Goal: Task Accomplishment & Management: Use online tool/utility

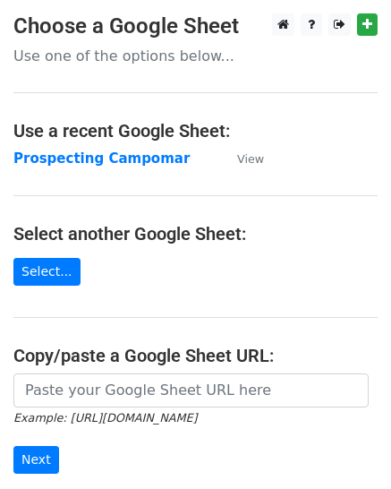
click at [109, 160] on strong "Prospecting Campomar" at bounding box center [101, 158] width 176 height 16
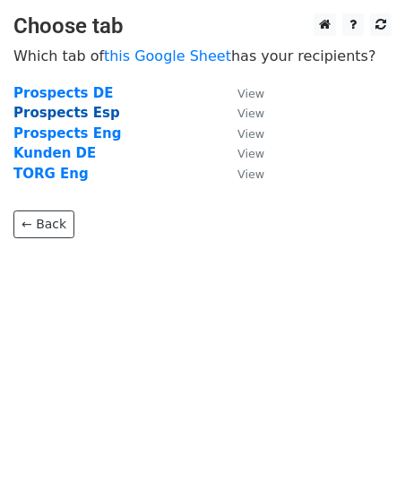
click at [95, 110] on strong "Prospects Esp" at bounding box center [66, 113] width 107 height 16
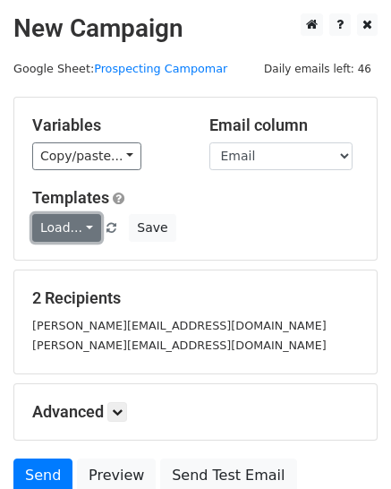
click at [70, 222] on link "Load..." at bounding box center [66, 228] width 69 height 28
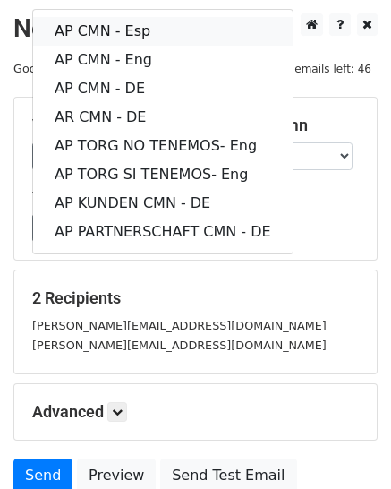
click at [153, 27] on link "AP CMN - Esp" at bounding box center [163, 31] width 260 height 29
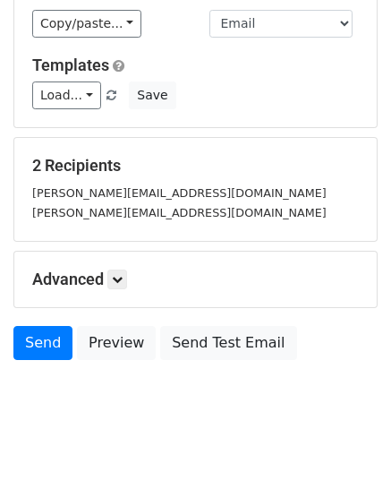
scroll to position [153, 0]
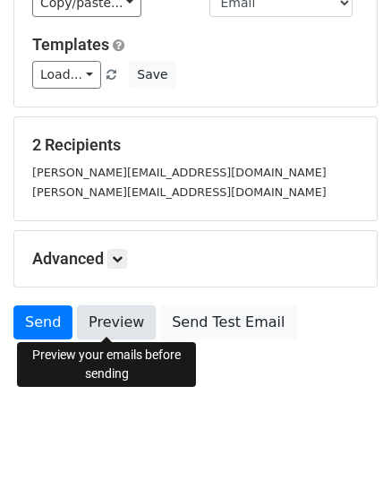
click at [109, 318] on link "Preview" at bounding box center [116, 322] width 79 height 34
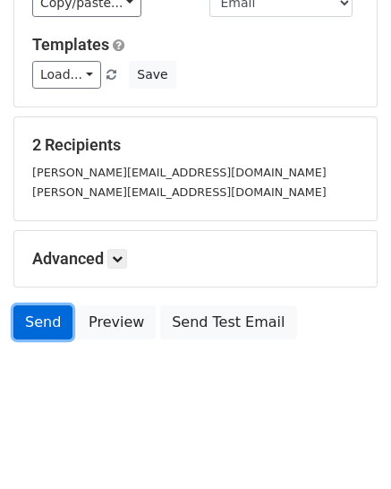
click at [34, 325] on link "Send" at bounding box center [42, 322] width 59 height 34
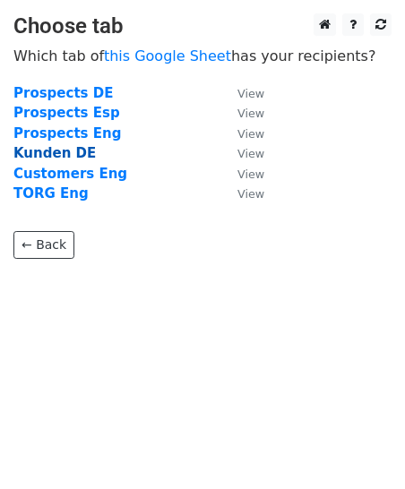
click at [68, 153] on strong "Kunden DE" at bounding box center [54, 153] width 82 height 16
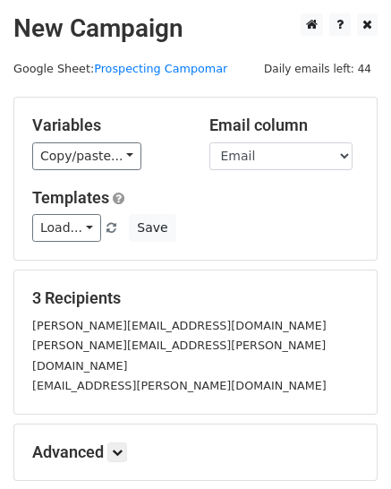
scroll to position [90, 0]
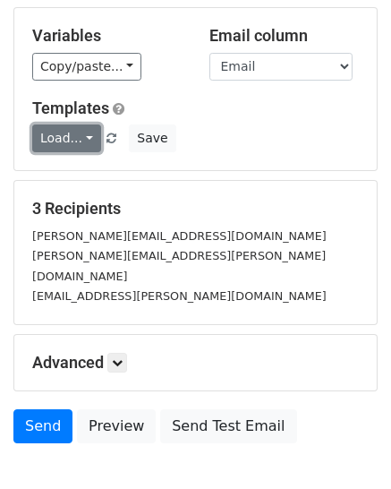
click at [89, 134] on link "Load..." at bounding box center [66, 139] width 69 height 28
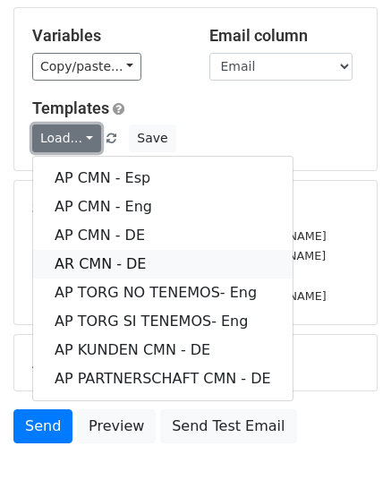
scroll to position [173, 0]
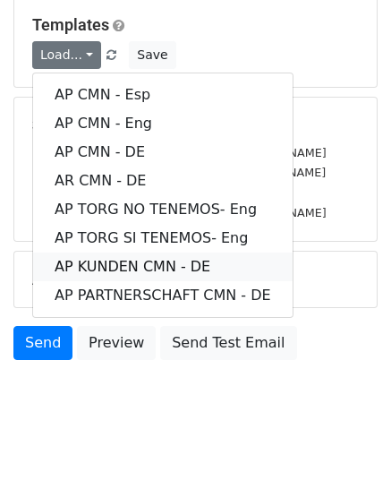
click at [162, 261] on link "AP KUNDEN CMN - DE" at bounding box center [163, 267] width 260 height 29
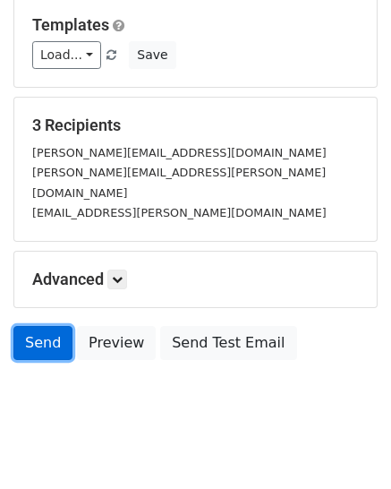
click at [48, 326] on link "Send" at bounding box center [42, 343] width 59 height 34
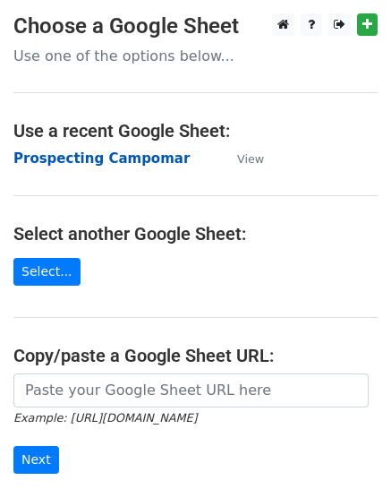
click at [143, 159] on strong "Prospecting Campomar" at bounding box center [101, 158] width 176 height 16
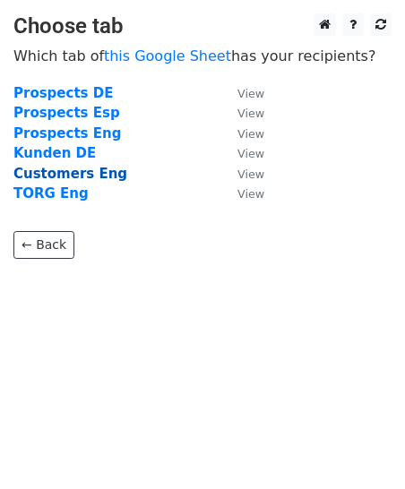
click at [88, 175] on strong "Customers Eng" at bounding box center [70, 174] width 114 height 16
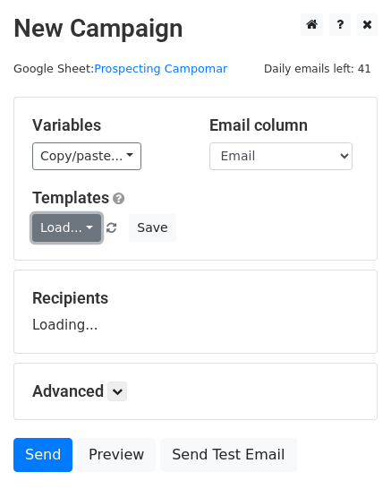
click at [89, 228] on link "Load..." at bounding box center [66, 228] width 69 height 28
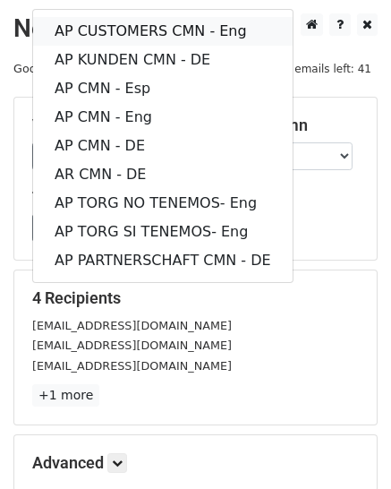
drag, startPoint x: 169, startPoint y: 34, endPoint x: 179, endPoint y: 31, distance: 10.2
click at [179, 29] on link "AP CUSTOMERS CMN - Eng" at bounding box center [163, 31] width 260 height 29
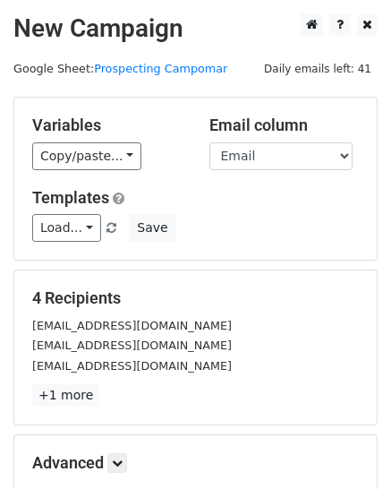
scroll to position [204, 0]
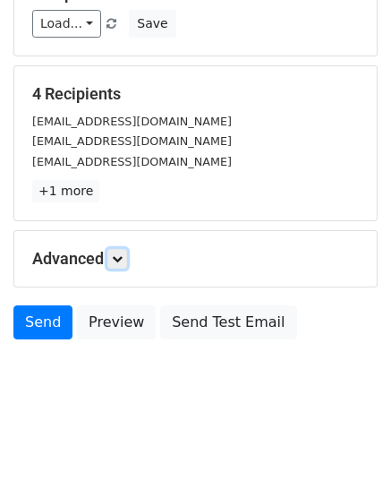
click at [125, 250] on link at bounding box center [117, 259] width 20 height 20
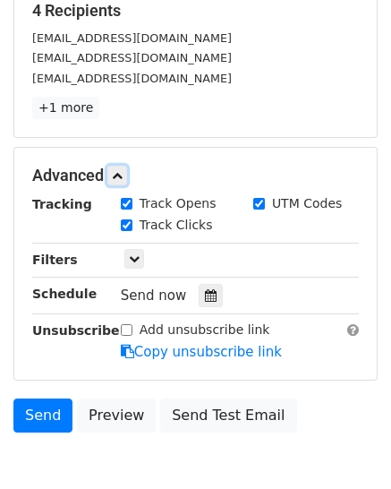
scroll to position [380, 0]
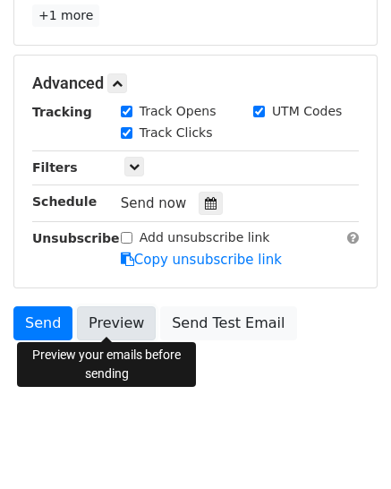
click at [109, 317] on link "Preview" at bounding box center [116, 323] width 79 height 34
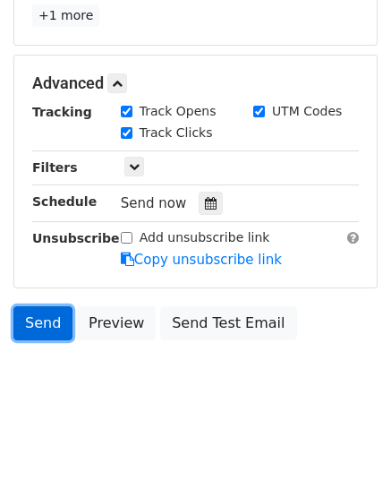
click at [32, 318] on link "Send" at bounding box center [42, 323] width 59 height 34
